Goal: Task Accomplishment & Management: Manage account settings

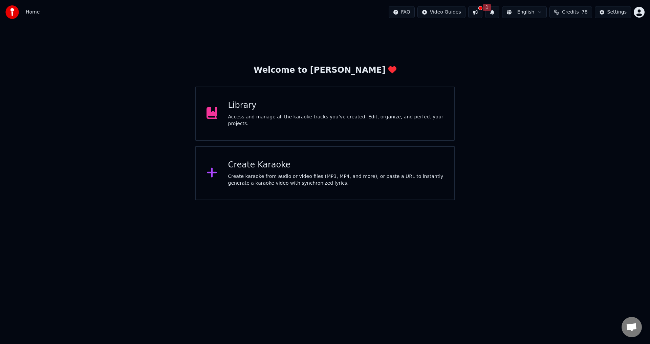
click at [480, 11] on button at bounding box center [475, 12] width 14 height 12
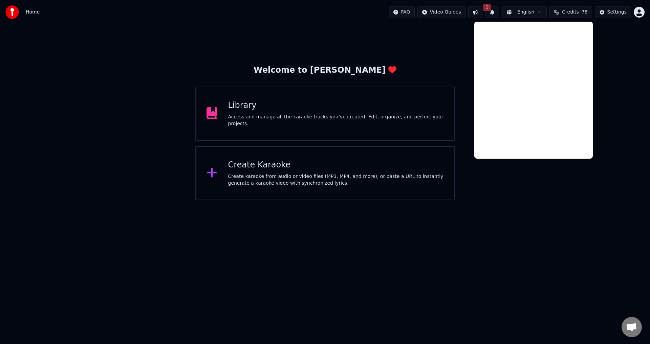
click at [582, 15] on button "Credits 78" at bounding box center [570, 12] width 42 height 12
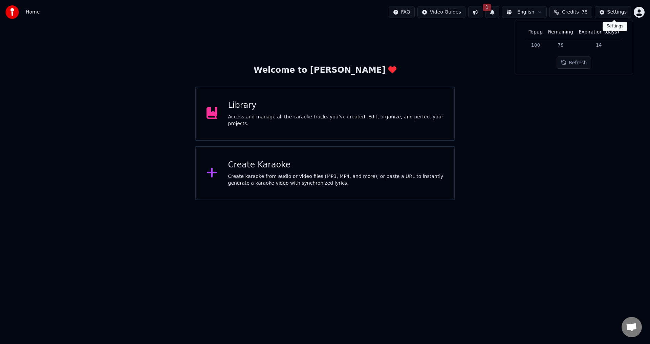
click at [606, 13] on button "Settings" at bounding box center [613, 12] width 36 height 12
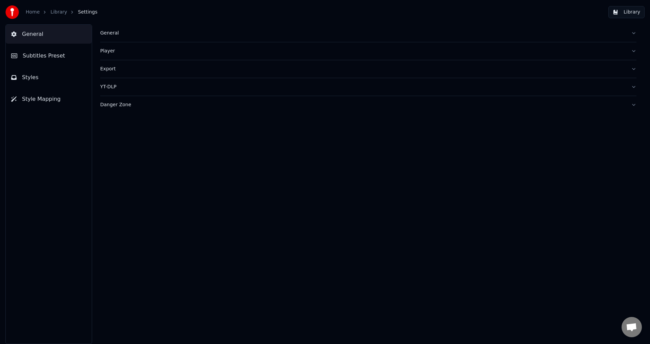
click at [9, 10] on img at bounding box center [12, 12] width 14 height 14
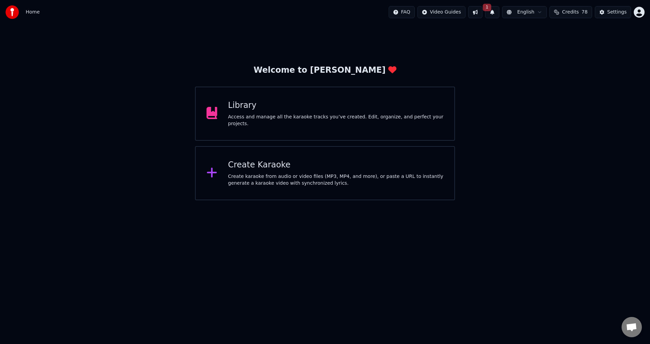
click at [9, 10] on img at bounding box center [12, 12] width 14 height 14
click at [482, 13] on button at bounding box center [475, 12] width 14 height 12
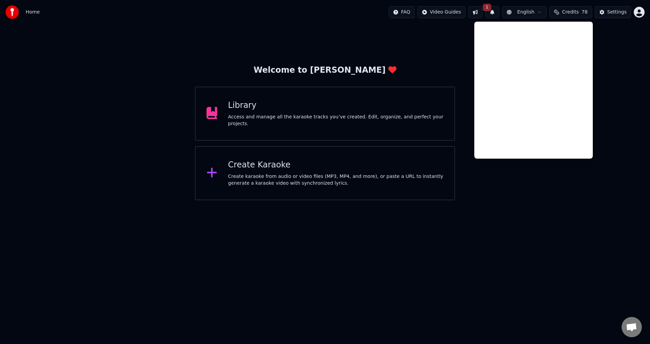
click at [608, 112] on div "Welcome to Youka Library Access and manage all the karaoke tracks you’ve create…" at bounding box center [325, 112] width 650 height 176
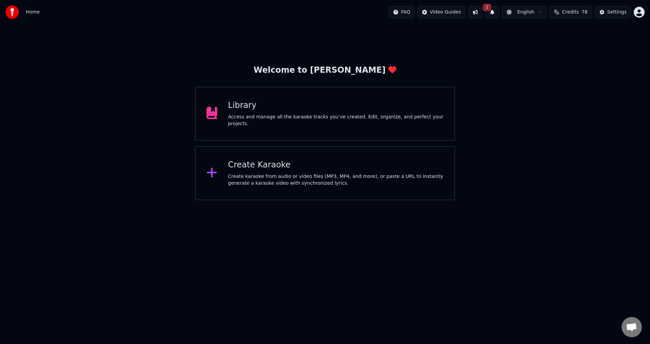
click at [459, 16] on html "Home FAQ Video Guides 1 English Credits 78 Settings Welcome to Youka Library Ac…" at bounding box center [325, 100] width 650 height 200
click at [504, 102] on html "Home FAQ Video Guides 1 English Credits 78 Settings Welcome to Youka Library Ac…" at bounding box center [325, 100] width 650 height 200
click at [458, 15] on html "Home FAQ Video Guides 1 English Credits 78 Settings Welcome to Youka Library Ac…" at bounding box center [325, 100] width 650 height 200
click at [536, 64] on html "Home FAQ Video Guides 1 English Credits 78 Settings Welcome to Youka Library Ac…" at bounding box center [325, 100] width 650 height 200
click at [9, 17] on img at bounding box center [12, 12] width 14 height 14
